Goal: Task Accomplishment & Management: Manage account settings

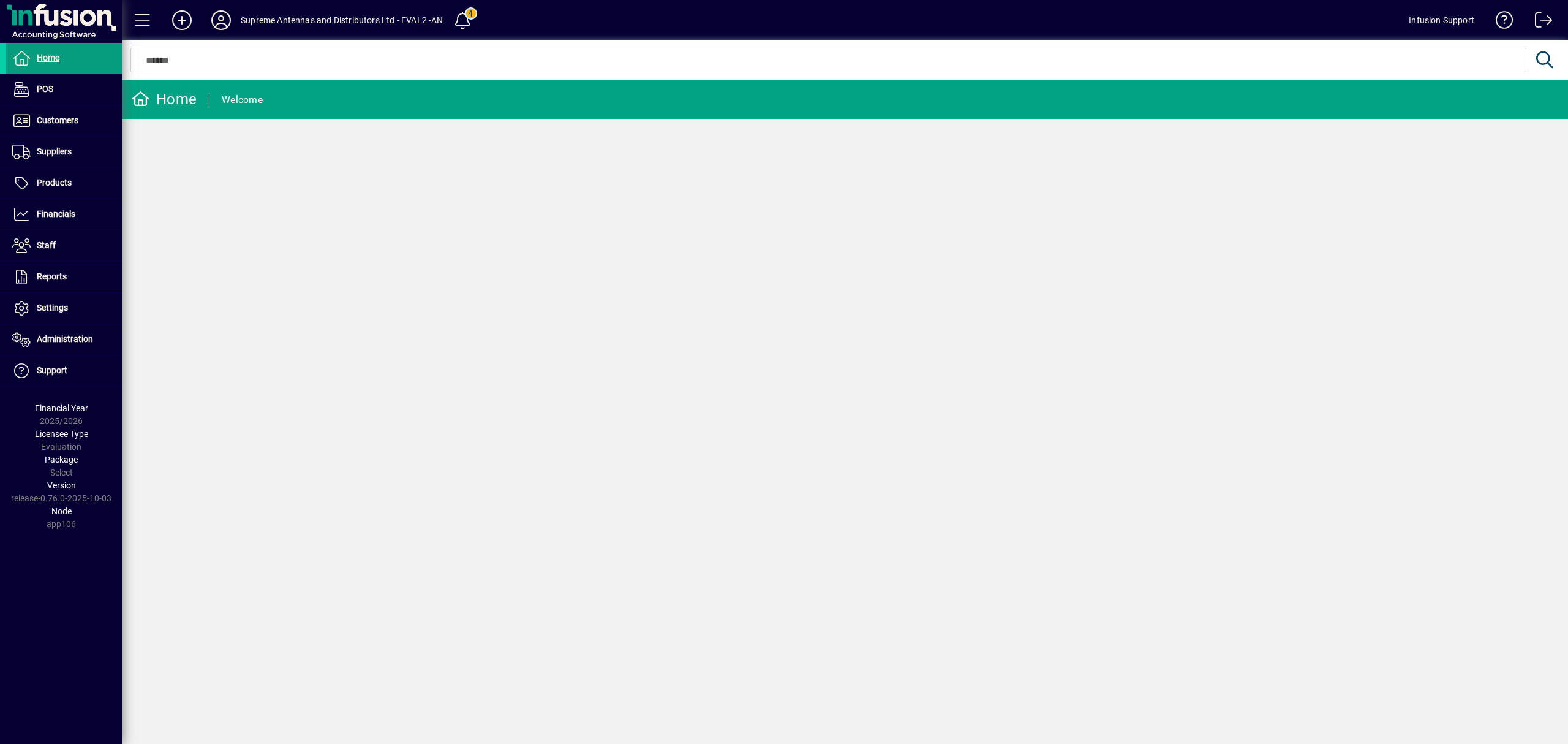
click at [218, 14] on icon at bounding box center [220, 21] width 24 height 20
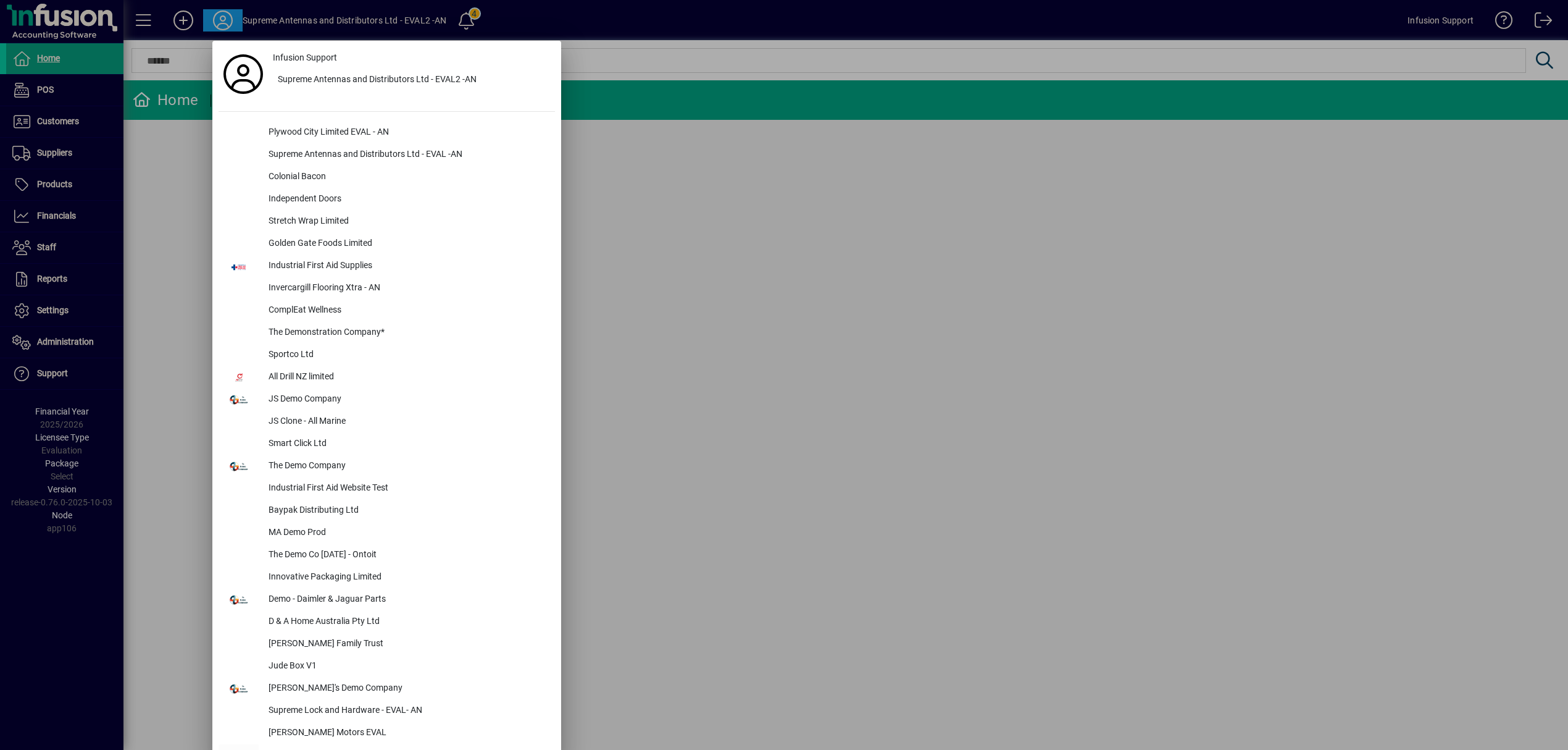
scroll to position [1666, 0]
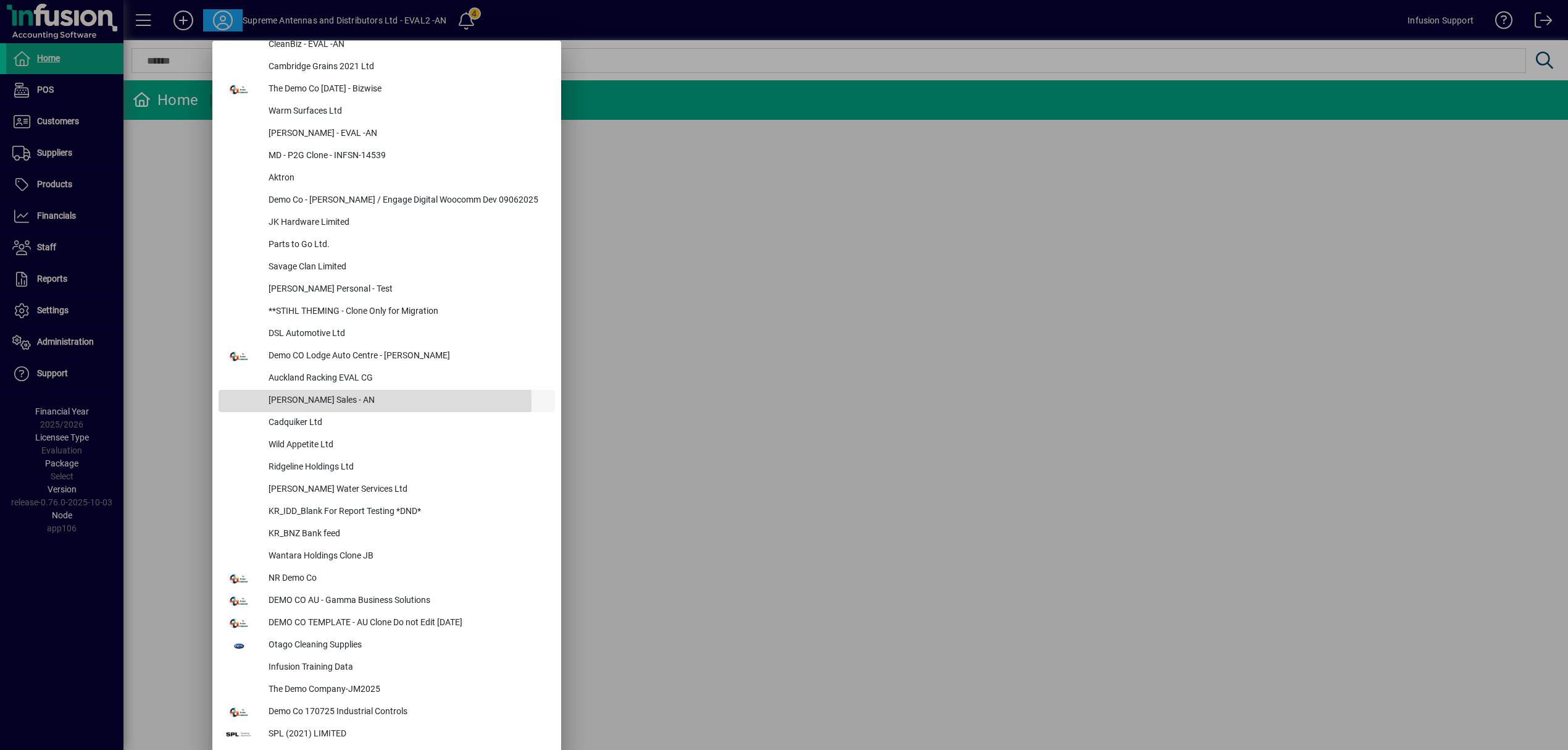
click at [325, 403] on div "[PERSON_NAME] Sales - AN" at bounding box center [406, 401] width 297 height 23
